Goal: Consume media (video, audio): Consume media (video, audio)

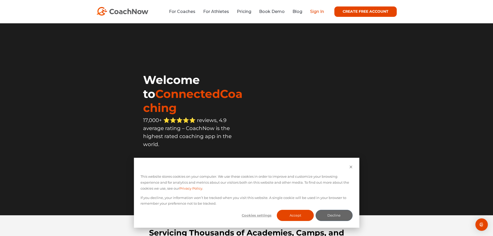
click at [316, 12] on link "Sign In" at bounding box center [317, 11] width 14 height 5
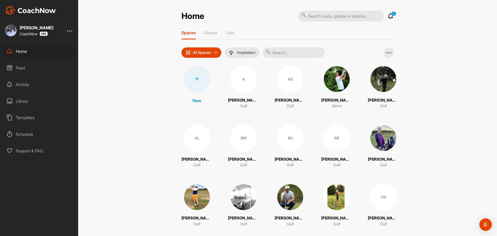
click at [388, 14] on icon at bounding box center [390, 16] width 6 height 6
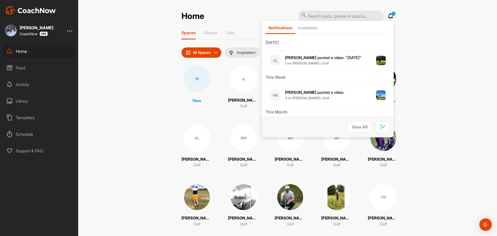
click at [327, 58] on span "Steven L. posted a video : " 22/08/25 "" at bounding box center [323, 57] width 76 height 5
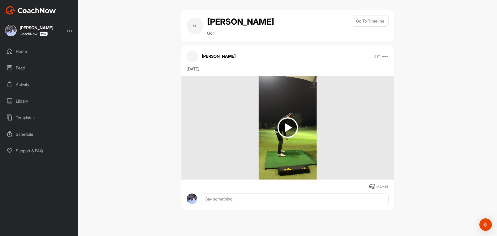
click at [289, 128] on img at bounding box center [287, 127] width 20 height 20
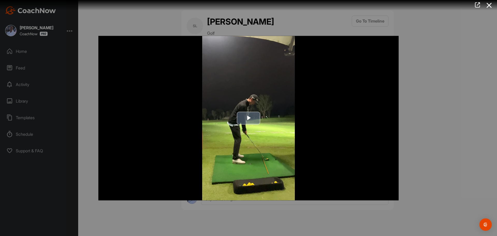
click at [248, 118] on span "Video Player" at bounding box center [248, 118] width 0 height 0
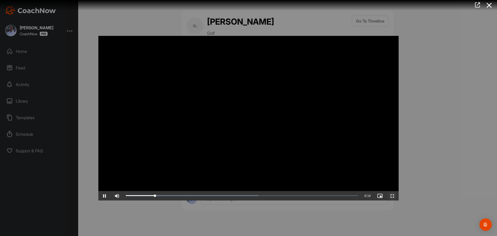
click at [392, 195] on span "Video Player" at bounding box center [392, 195] width 12 height 0
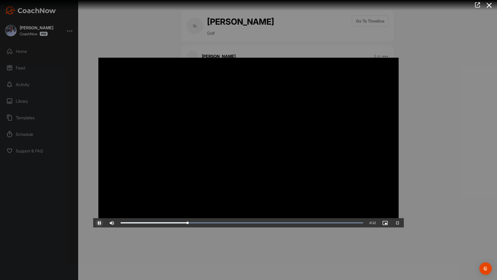
click at [93, 223] on span "Video Player" at bounding box center [99, 223] width 12 height 0
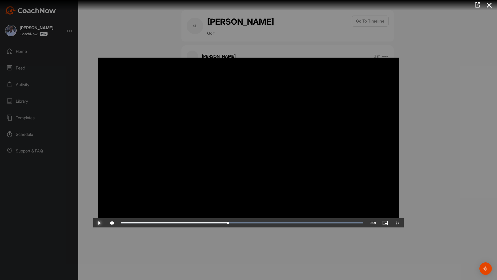
click at [93, 223] on span "Video Player" at bounding box center [99, 223] width 12 height 0
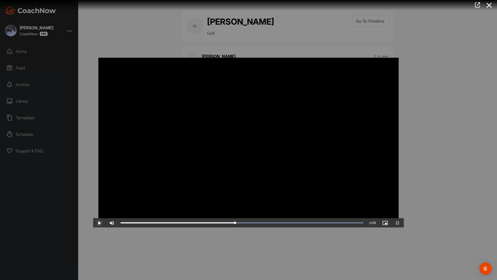
click at [93, 223] on span "Video Player" at bounding box center [99, 223] width 12 height 0
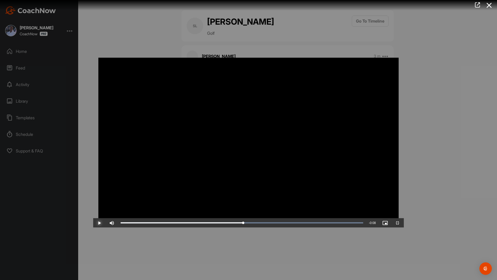
click at [93, 223] on span "Video Player" at bounding box center [99, 223] width 12 height 0
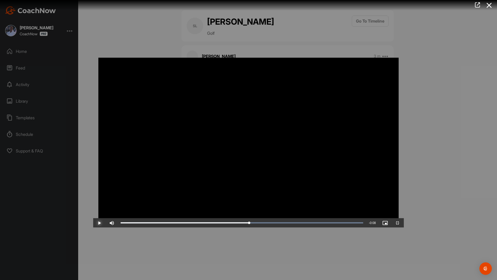
click at [93, 223] on span "Video Player" at bounding box center [99, 223] width 12 height 0
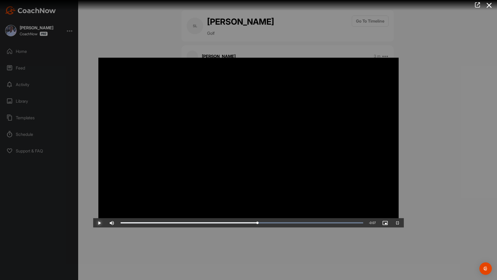
click at [93, 223] on span "Video Player" at bounding box center [99, 223] width 12 height 0
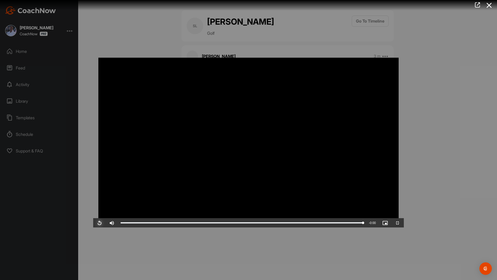
click at [93, 223] on span "Video Player" at bounding box center [99, 223] width 12 height 0
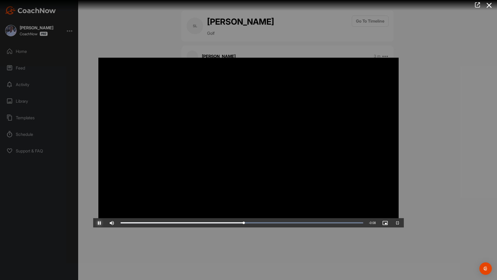
click at [93, 223] on span "Video Player" at bounding box center [99, 223] width 12 height 0
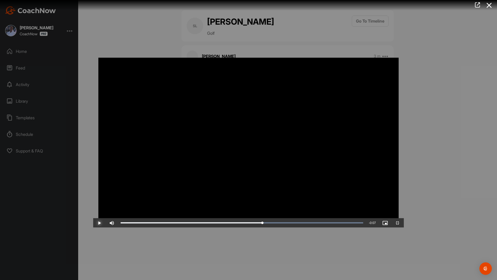
click at [93, 223] on span "Video Player" at bounding box center [99, 223] width 12 height 0
click at [121, 223] on div "Loaded : 100.00% 0:00 0:10" at bounding box center [242, 223] width 242 height 2
click at [93, 223] on span "Video Player" at bounding box center [99, 223] width 12 height 0
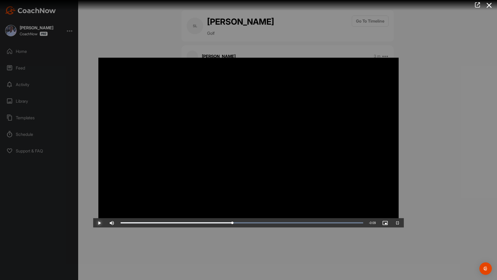
click at [93, 223] on span "Video Player" at bounding box center [99, 223] width 12 height 0
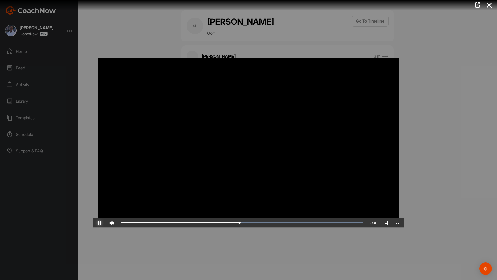
click at [93, 223] on span "Video Player" at bounding box center [99, 223] width 12 height 0
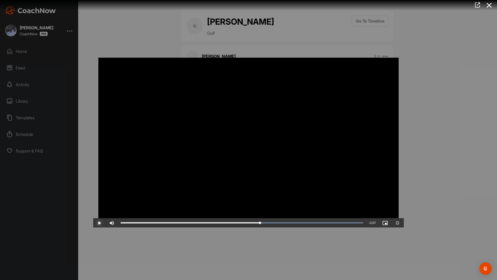
click at [93, 223] on span "Video Player" at bounding box center [99, 223] width 12 height 0
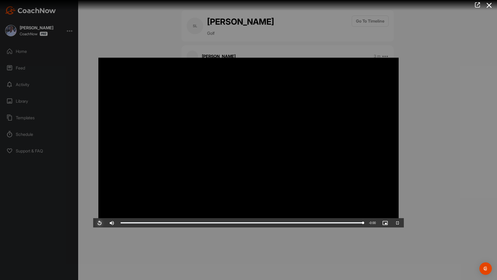
click at [93, 223] on span "Video Player" at bounding box center [99, 223] width 12 height 0
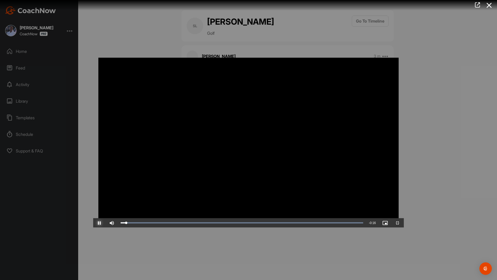
click at [93, 223] on span "Video Player" at bounding box center [99, 223] width 12 height 0
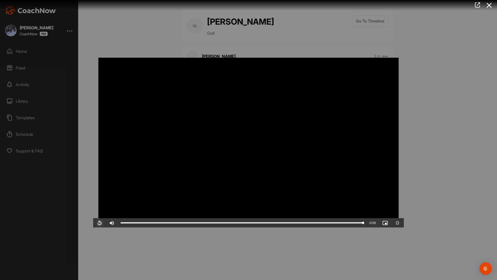
click at [93, 223] on span "Video Player" at bounding box center [99, 223] width 12 height 0
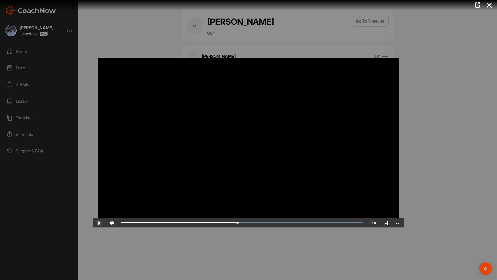
click at [93, 223] on span "Video Player" at bounding box center [99, 223] width 12 height 0
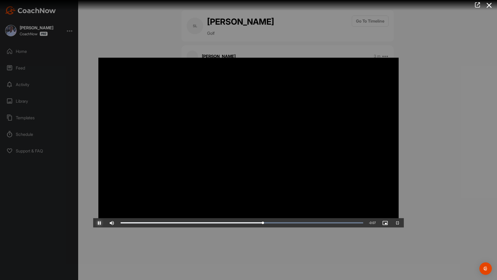
click at [93, 223] on span "Video Player" at bounding box center [99, 223] width 12 height 0
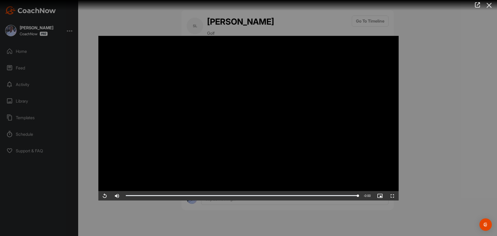
click at [489, 4] on icon at bounding box center [489, 6] width 12 height 10
